Goal: Task Accomplishment & Management: Manage account settings

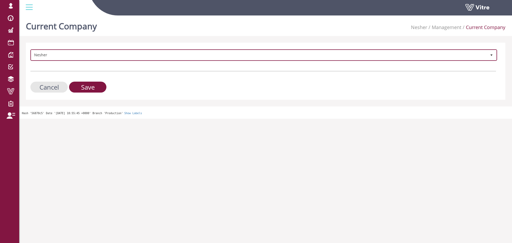
click at [60, 56] on span "Nesher" at bounding box center [258, 55] width 455 height 10
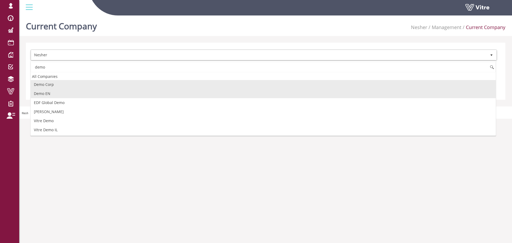
click at [58, 89] on li "Demo EN" at bounding box center [263, 93] width 465 height 9
type input "demo"
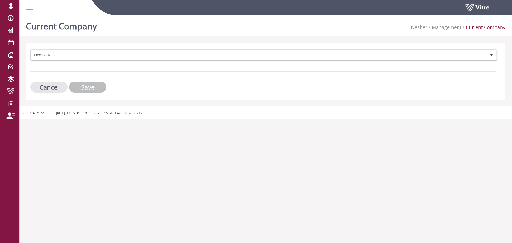
click at [79, 87] on input "Save" at bounding box center [87, 87] width 37 height 11
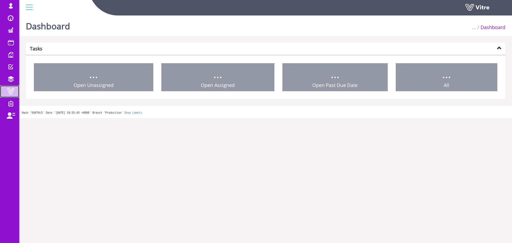
drag, startPoint x: 0, startPoint y: 0, endPoint x: 13, endPoint y: 90, distance: 90.7
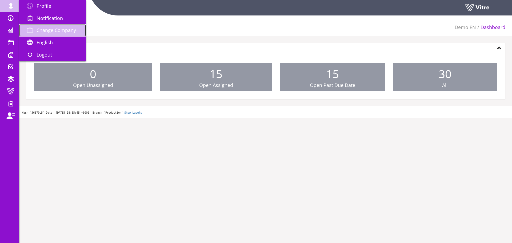
click at [37, 28] on span "Change Company" at bounding box center [56, 30] width 39 height 6
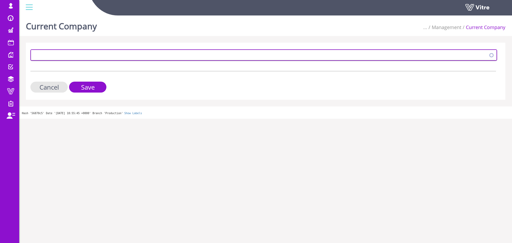
click at [50, 57] on span at bounding box center [258, 55] width 455 height 10
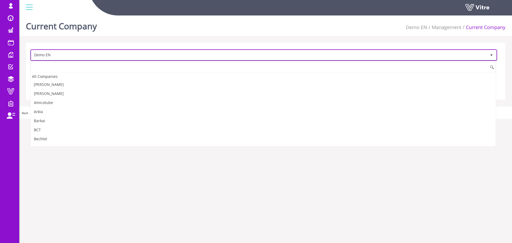
scroll to position [80, 0]
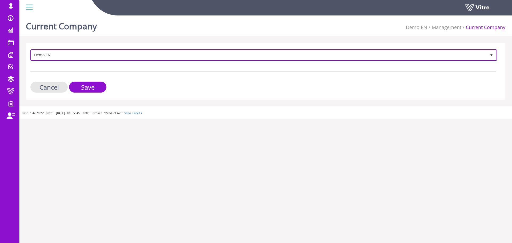
click at [75, 54] on span "Demo EN" at bounding box center [258, 55] width 455 height 10
click at [101, 52] on span "Demo EN" at bounding box center [258, 55] width 455 height 10
click at [129, 56] on span "Demo EN" at bounding box center [258, 55] width 455 height 10
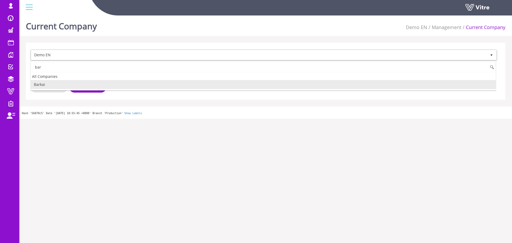
scroll to position [0, 0]
click at [63, 85] on li "Barkai" at bounding box center [263, 84] width 465 height 9
type input "bar"
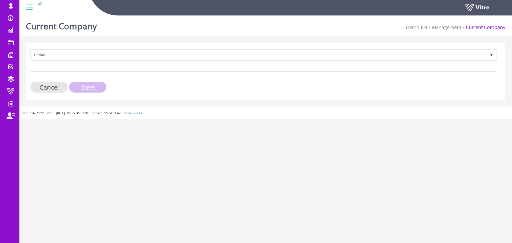
click at [75, 85] on input "Save" at bounding box center [87, 87] width 37 height 11
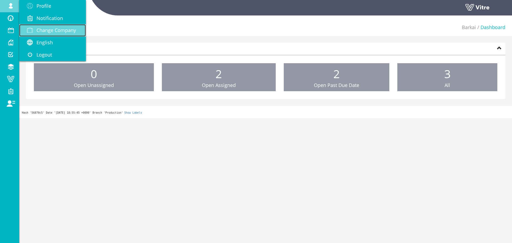
click at [36, 28] on span at bounding box center [29, 30] width 13 height 6
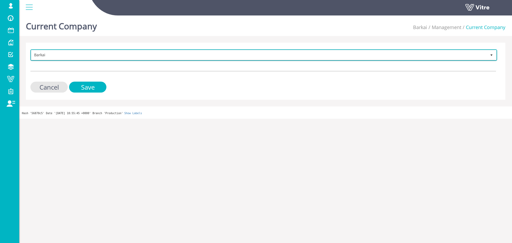
click at [170, 50] on span "Barkai 201" at bounding box center [263, 54] width 467 height 11
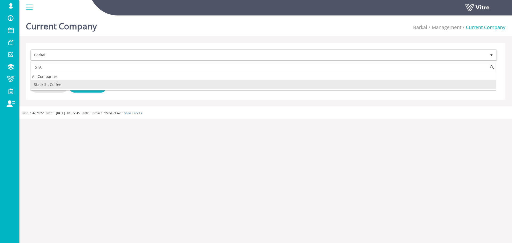
click at [54, 87] on li "Stack St. Coffee" at bounding box center [263, 84] width 465 height 9
type input "STA"
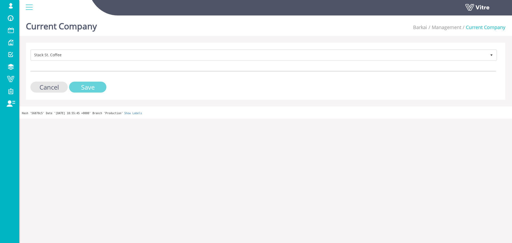
click at [79, 86] on input "Save" at bounding box center [87, 87] width 37 height 11
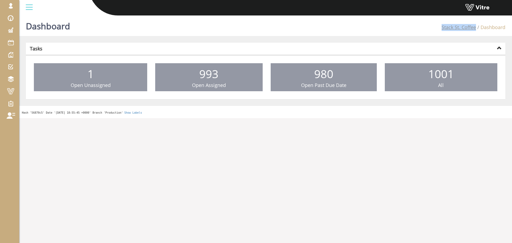
drag, startPoint x: 438, startPoint y: 34, endPoint x: 475, endPoint y: 30, distance: 37.3
click at [475, 30] on div "Dashboard Stack St. Coffee Dashboard" at bounding box center [265, 24] width 493 height 23
copy div "Stack St. Coffee"
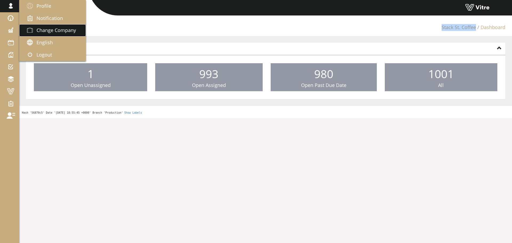
click at [42, 28] on span "Change Company" at bounding box center [56, 30] width 39 height 6
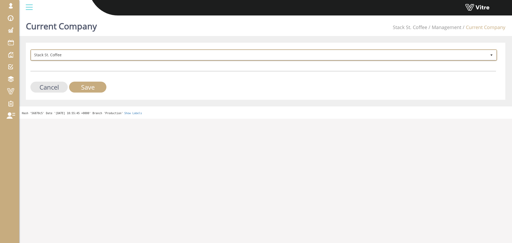
click at [98, 60] on span "Stack St. Coffee" at bounding box center [263, 55] width 465 height 10
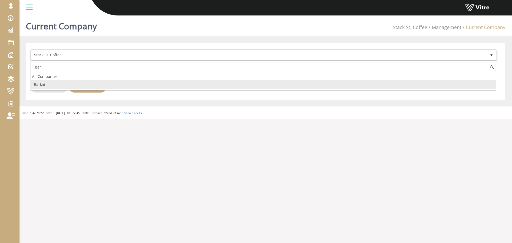
click at [69, 86] on li "Barkai" at bounding box center [263, 84] width 465 height 9
type input "bar"
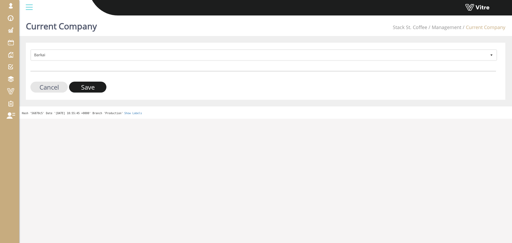
click at [86, 87] on input "Save" at bounding box center [87, 87] width 37 height 11
